Goal: Use online tool/utility: Utilize a website feature to perform a specific function

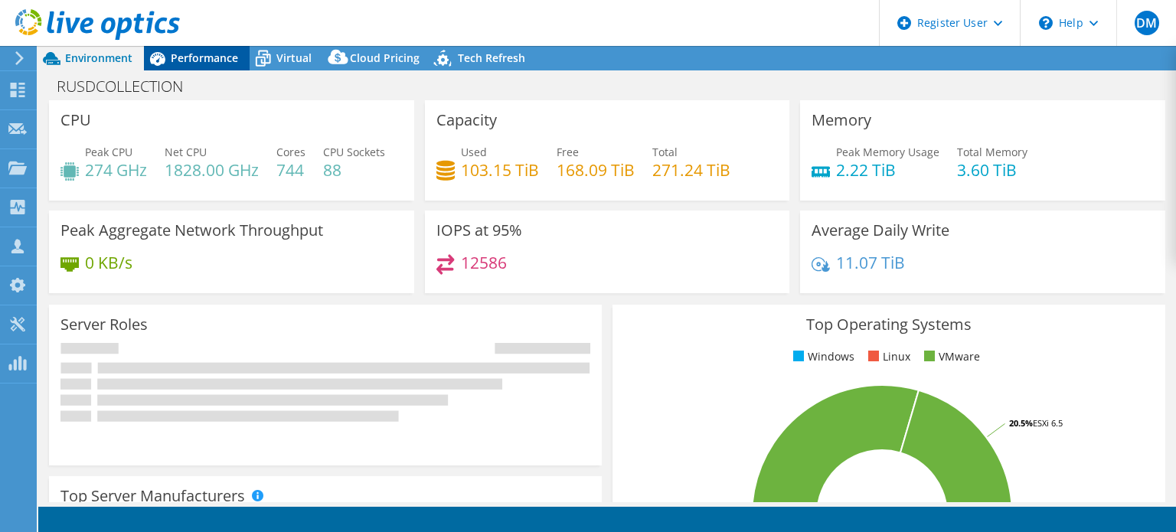
select select "USD"
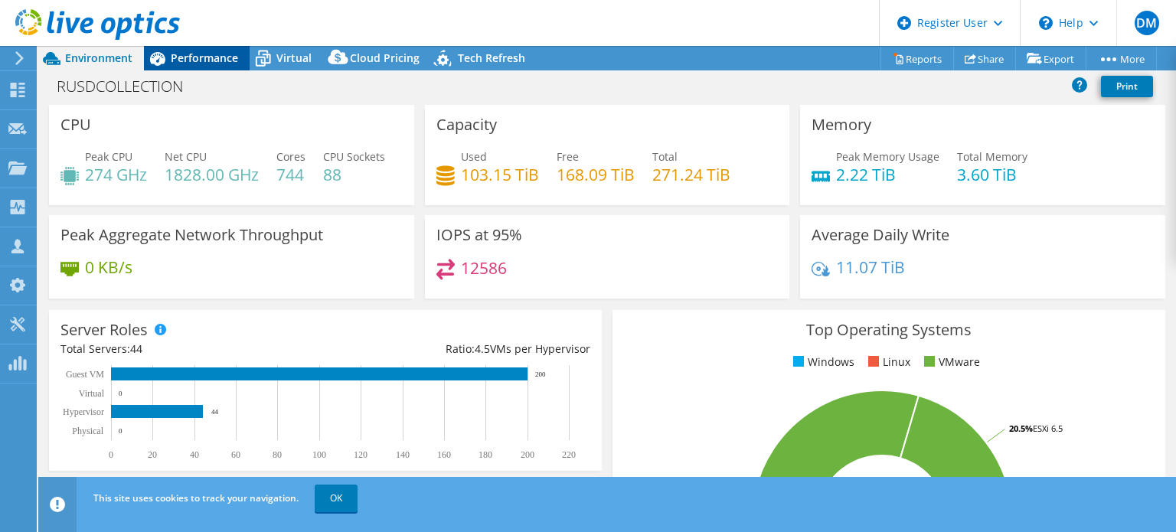
click at [232, 54] on span "Performance" at bounding box center [204, 58] width 67 height 15
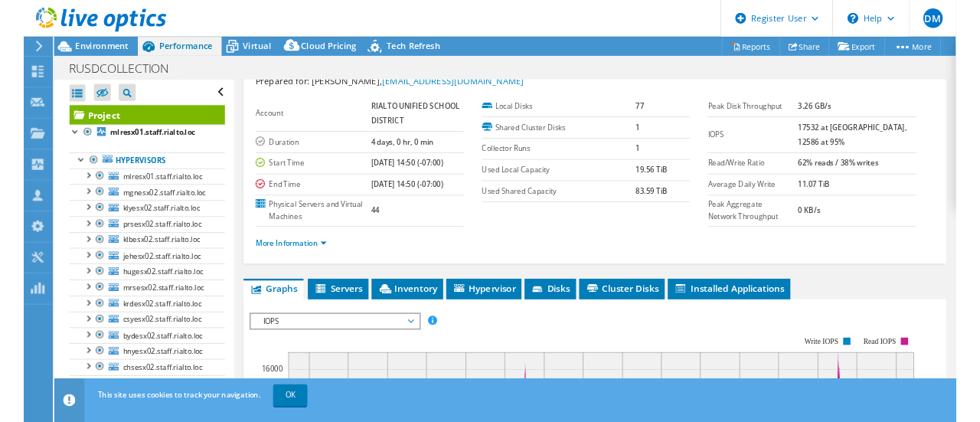
scroll to position [77, 0]
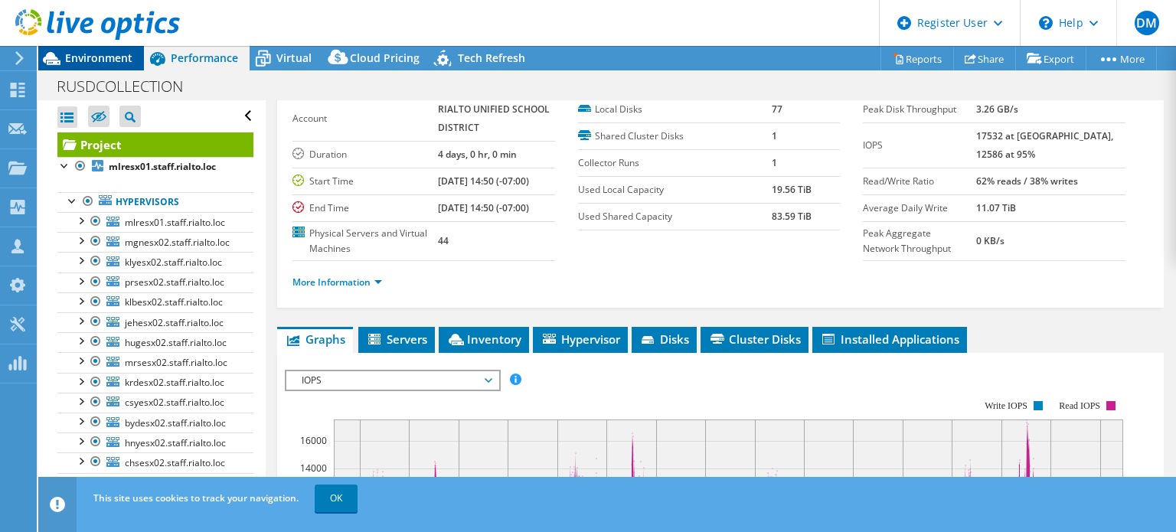
click at [138, 55] on div "Environment" at bounding box center [91, 58] width 106 height 24
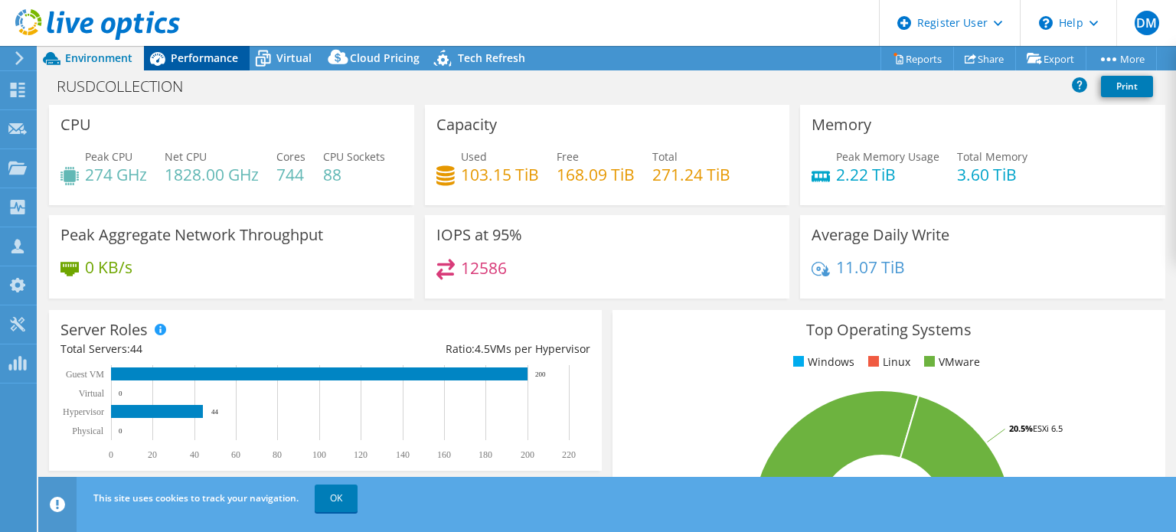
click at [178, 56] on span "Performance" at bounding box center [204, 58] width 67 height 15
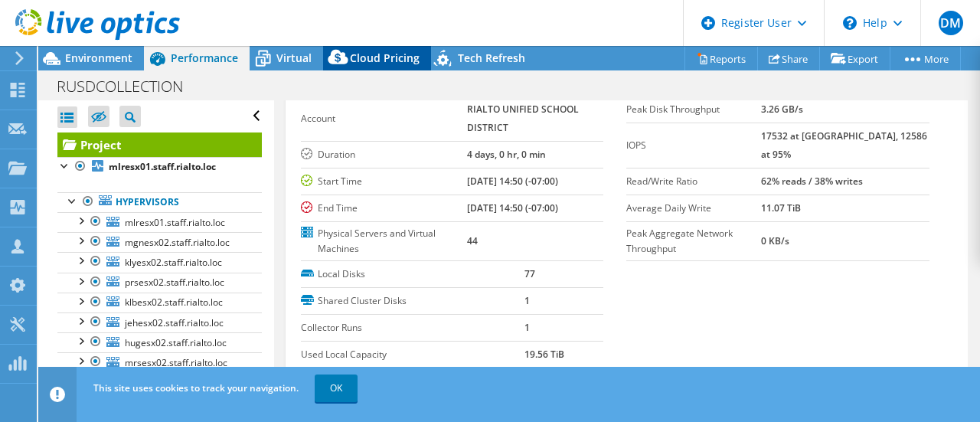
click at [384, 61] on span "Cloud Pricing" at bounding box center [385, 58] width 70 height 15
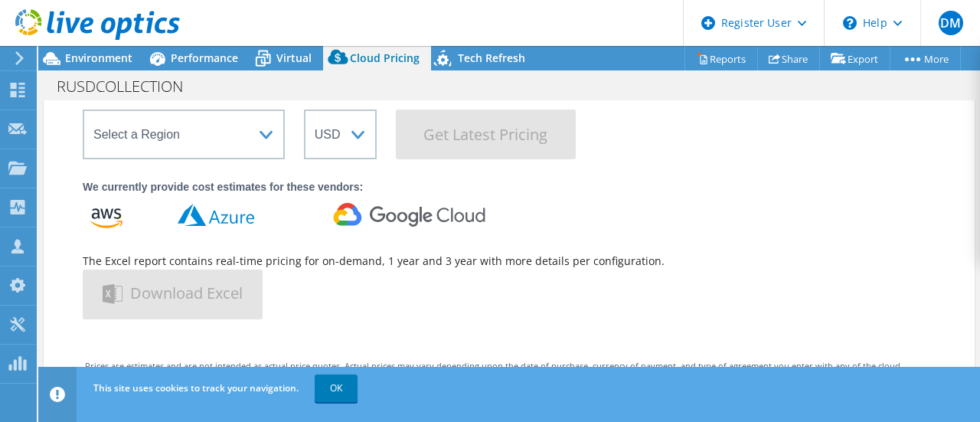
scroll to position [153, 0]
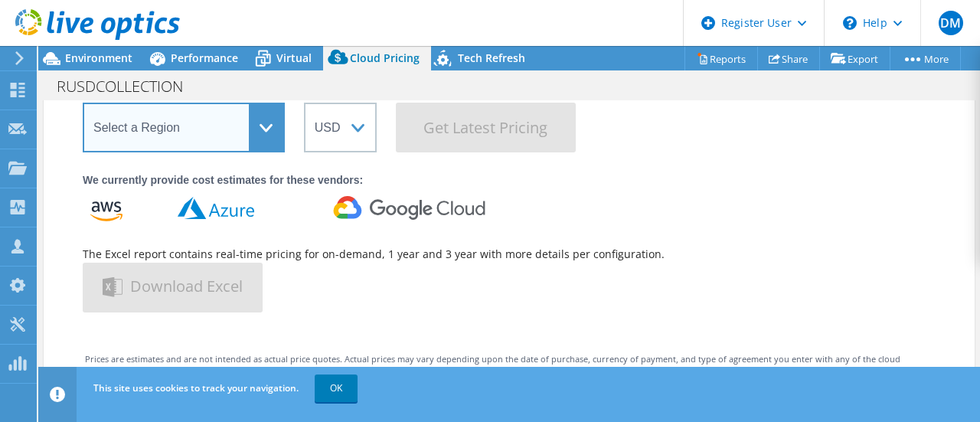
click at [270, 116] on select "Select a Region [GEOGRAPHIC_DATA] ([GEOGRAPHIC_DATA]) [GEOGRAPHIC_DATA] ([GEOGR…" at bounding box center [184, 128] width 202 height 50
select select "USWest"
click at [83, 103] on select "Select a Region [GEOGRAPHIC_DATA] ([GEOGRAPHIC_DATA]) [GEOGRAPHIC_DATA] ([GEOGR…" at bounding box center [184, 128] width 202 height 50
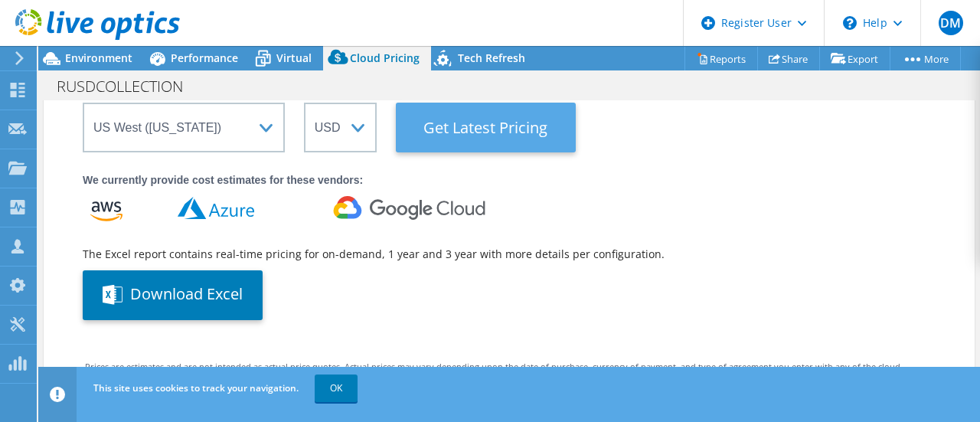
click at [434, 140] on Latest "Get Latest Pricing" at bounding box center [486, 128] width 180 height 50
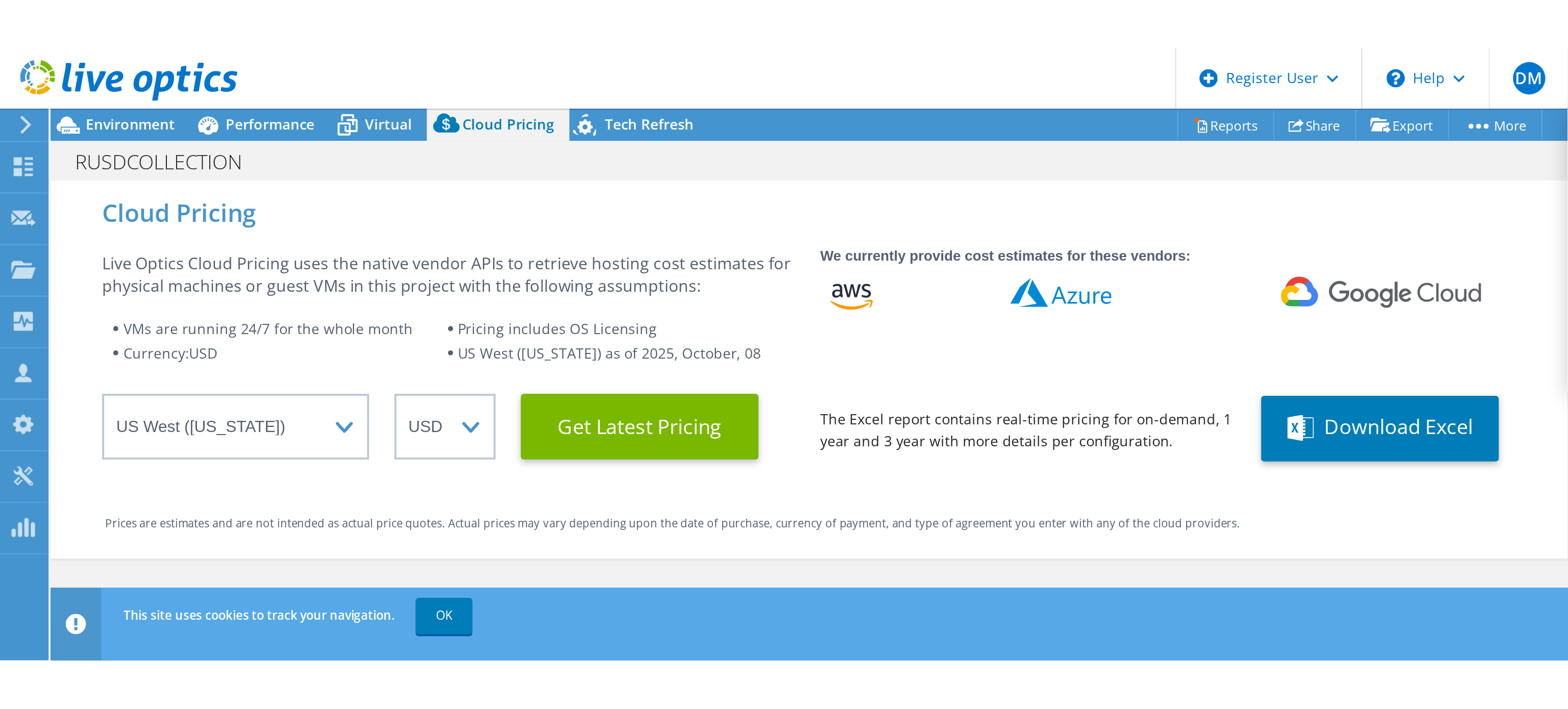
scroll to position [7, 0]
